Goal: Information Seeking & Learning: Learn about a topic

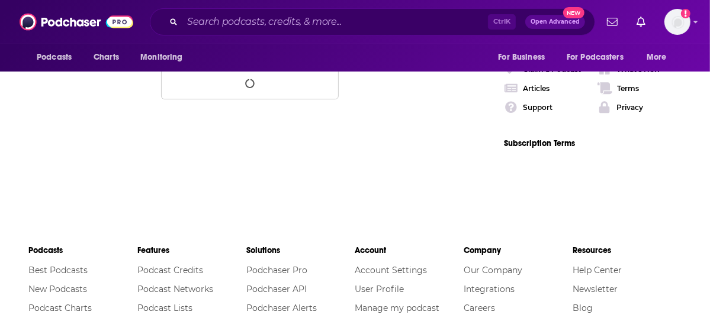
scroll to position [2172, 0]
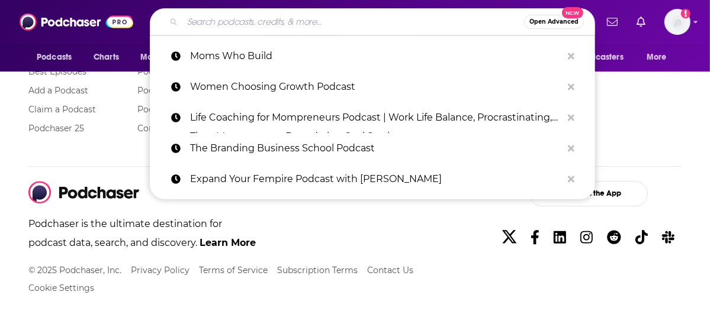
click at [337, 24] on input "Search podcasts, credits, & more..." at bounding box center [352, 21] width 341 height 19
paste input "Une lettre d'Amerique"
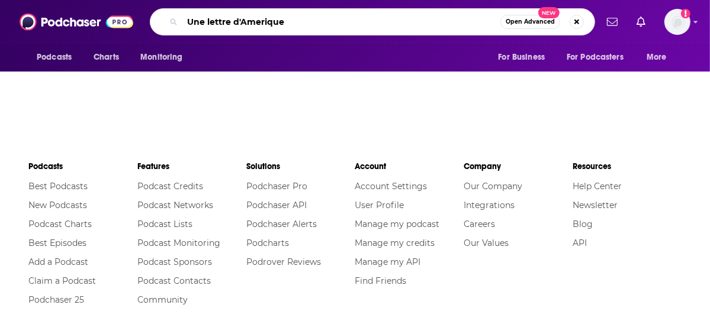
type input "Une lettre d'Amerique"
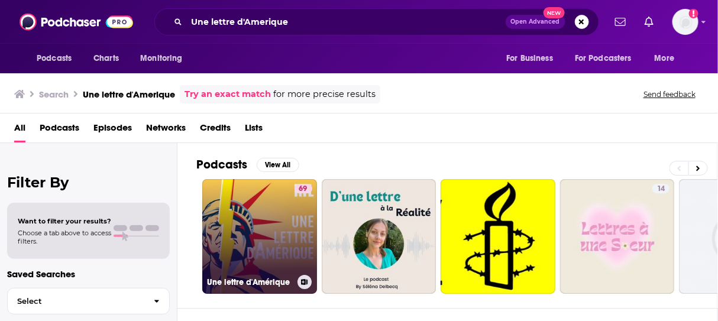
click at [261, 203] on link "69 Une lettre d'Amérique" at bounding box center [259, 236] width 115 height 115
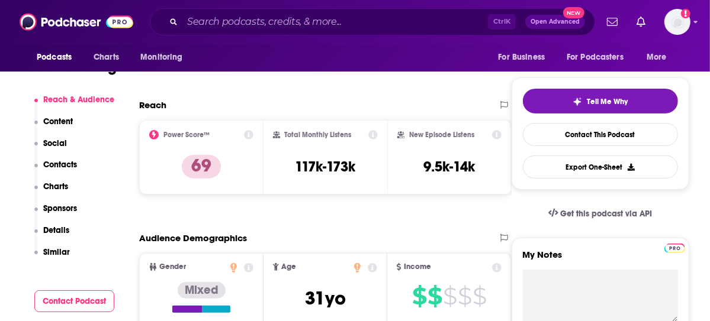
scroll to position [296, 0]
